Goal: Task Accomplishment & Management: Manage account settings

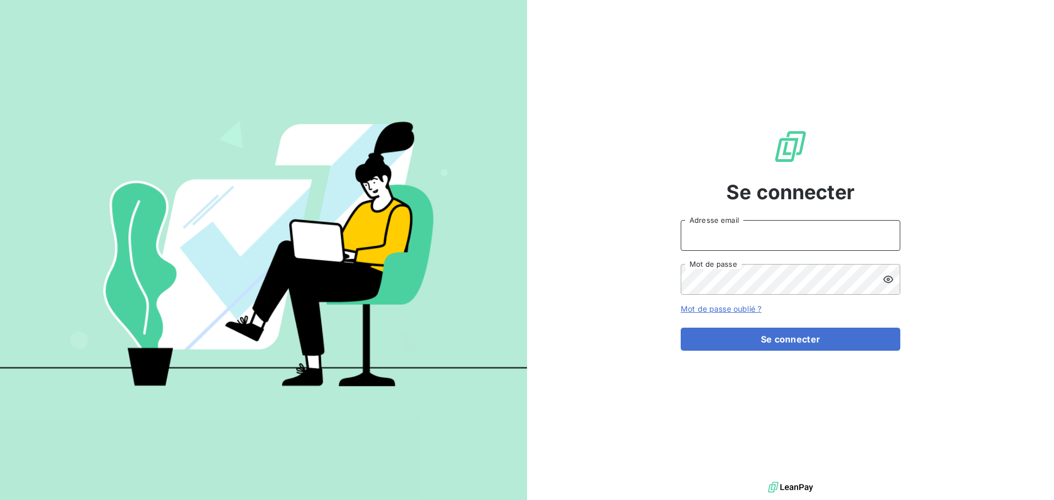
type input "[EMAIL_ADDRESS][DOMAIN_NAME]"
drag, startPoint x: 866, startPoint y: 247, endPoint x: 665, endPoint y: 246, distance: 200.9
click at [667, 246] on div "Se connecter [EMAIL_ADDRESS][DOMAIN_NAME] Adresse email Mot de passe Mot de pas…" at bounding box center [790, 239] width 527 height 479
click at [769, 241] on input "Adresse email" at bounding box center [791, 235] width 220 height 31
type input "[EMAIL_ADDRESS][DOMAIN_NAME]"
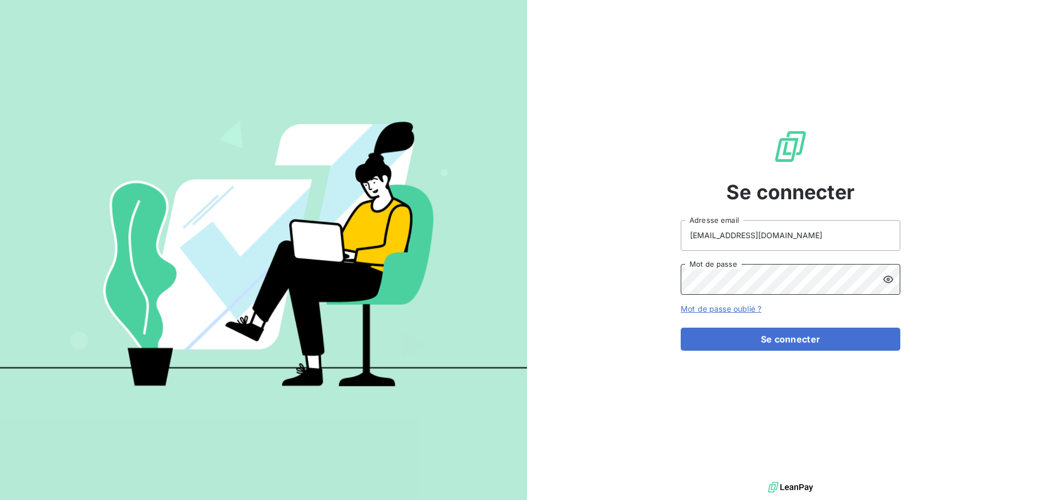
click at [586, 278] on div "Se connecter [EMAIL_ADDRESS][DOMAIN_NAME] Adresse email Mot de passe Mot de pas…" at bounding box center [790, 239] width 527 height 479
click at [810, 342] on button "Se connecter" at bounding box center [791, 339] width 220 height 23
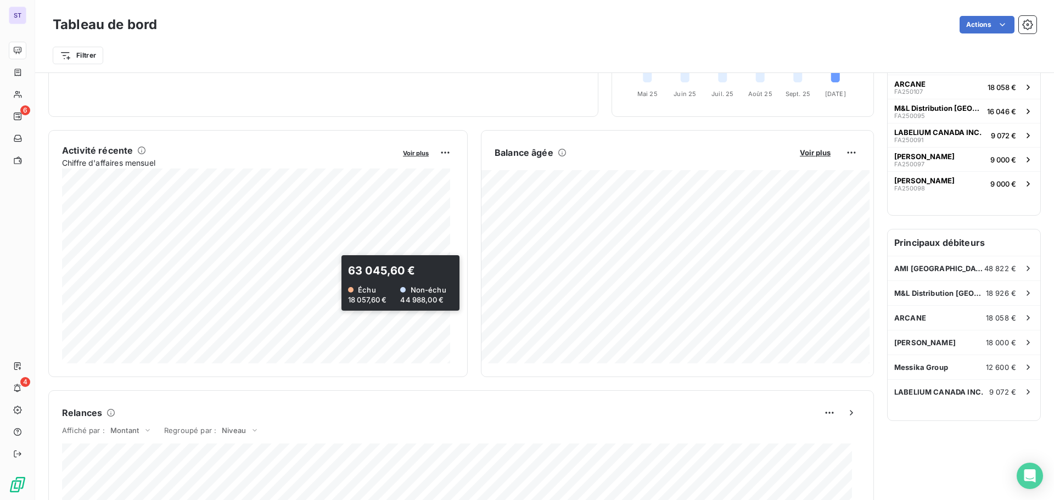
scroll to position [110, 0]
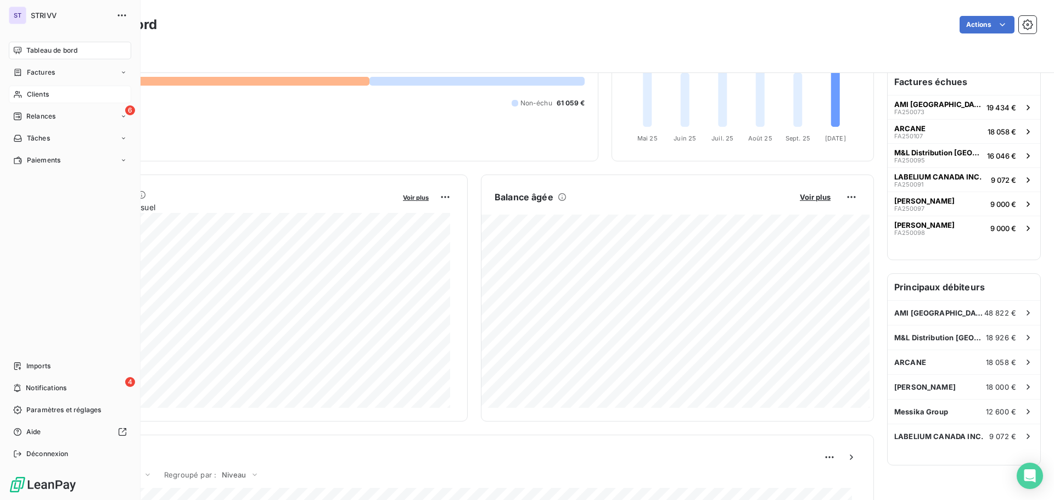
click at [30, 97] on span "Clients" at bounding box center [38, 94] width 22 height 10
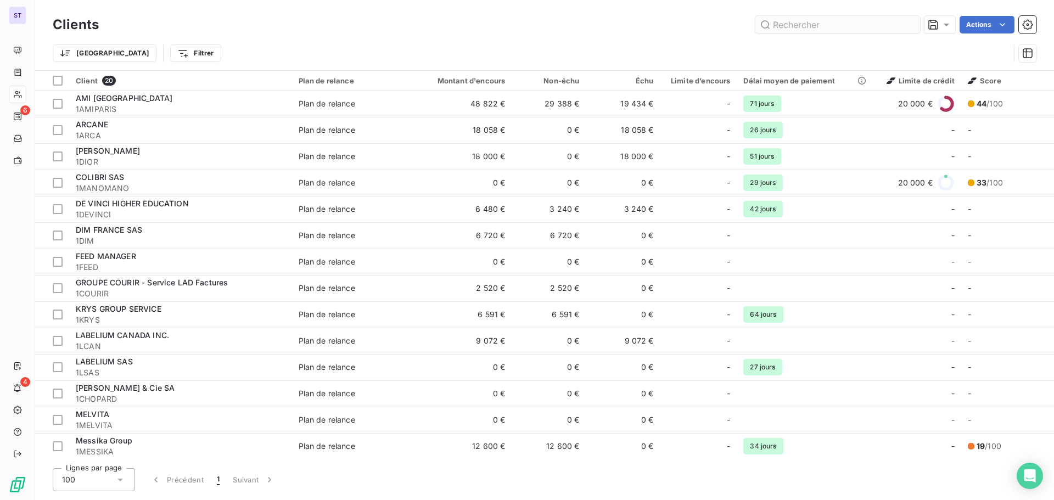
click at [813, 28] on input "text" at bounding box center [837, 25] width 165 height 18
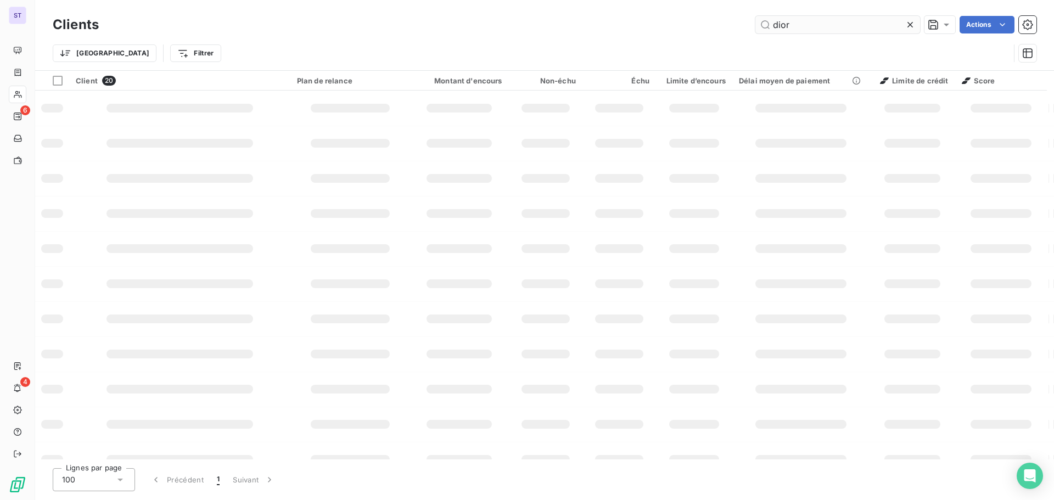
type input "dior"
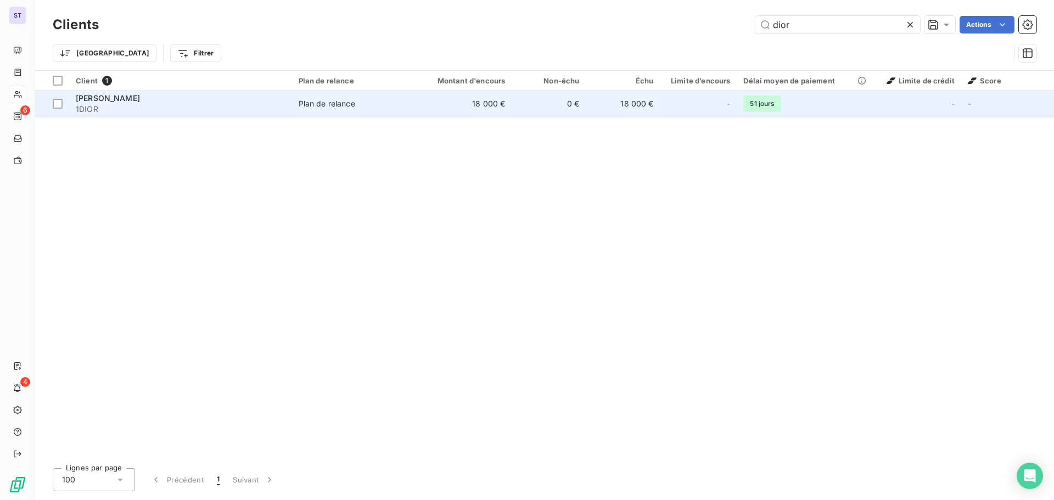
click at [574, 105] on td "0 €" at bounding box center [549, 104] width 74 height 26
